Goal: Transaction & Acquisition: Purchase product/service

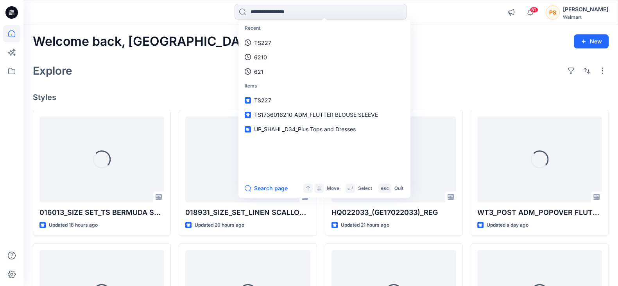
type input "****"
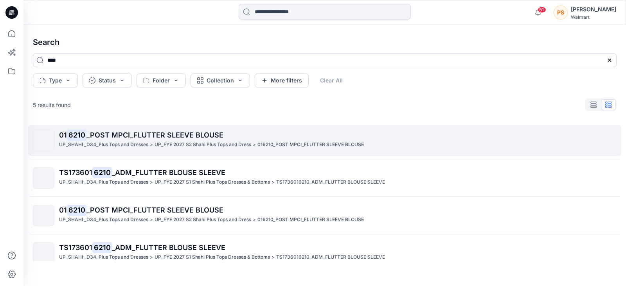
click at [147, 142] on p "UP_SHAHI _D34_Plus Tops and Dresses" at bounding box center [103, 145] width 89 height 8
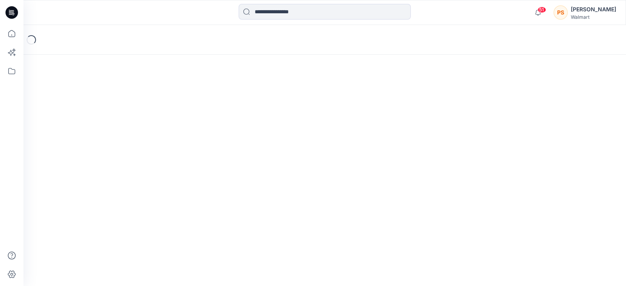
drag, startPoint x: 147, startPoint y: 142, endPoint x: 246, endPoint y: 120, distance: 101.2
click at [147, 141] on div "Loading..." at bounding box center [324, 155] width 602 height 261
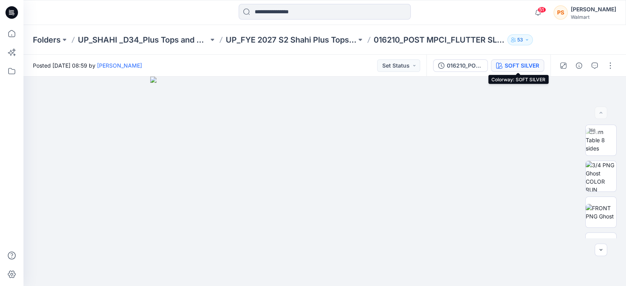
click at [523, 64] on div "SOFT SILVER" at bounding box center [521, 65] width 34 height 9
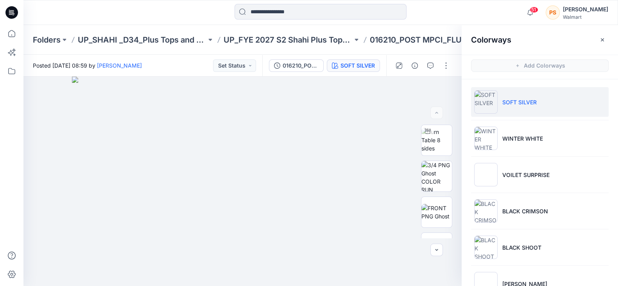
drag, startPoint x: 603, startPoint y: 38, endPoint x: 481, endPoint y: 7, distance: 125.9
click at [481, 7] on div "51 Notifications [PERSON_NAME] shared 016013_SIZE SET_TS BERMUDA SHORT (REFINED…" at bounding box center [320, 12] width 594 height 17
